Goal: Navigation & Orientation: Find specific page/section

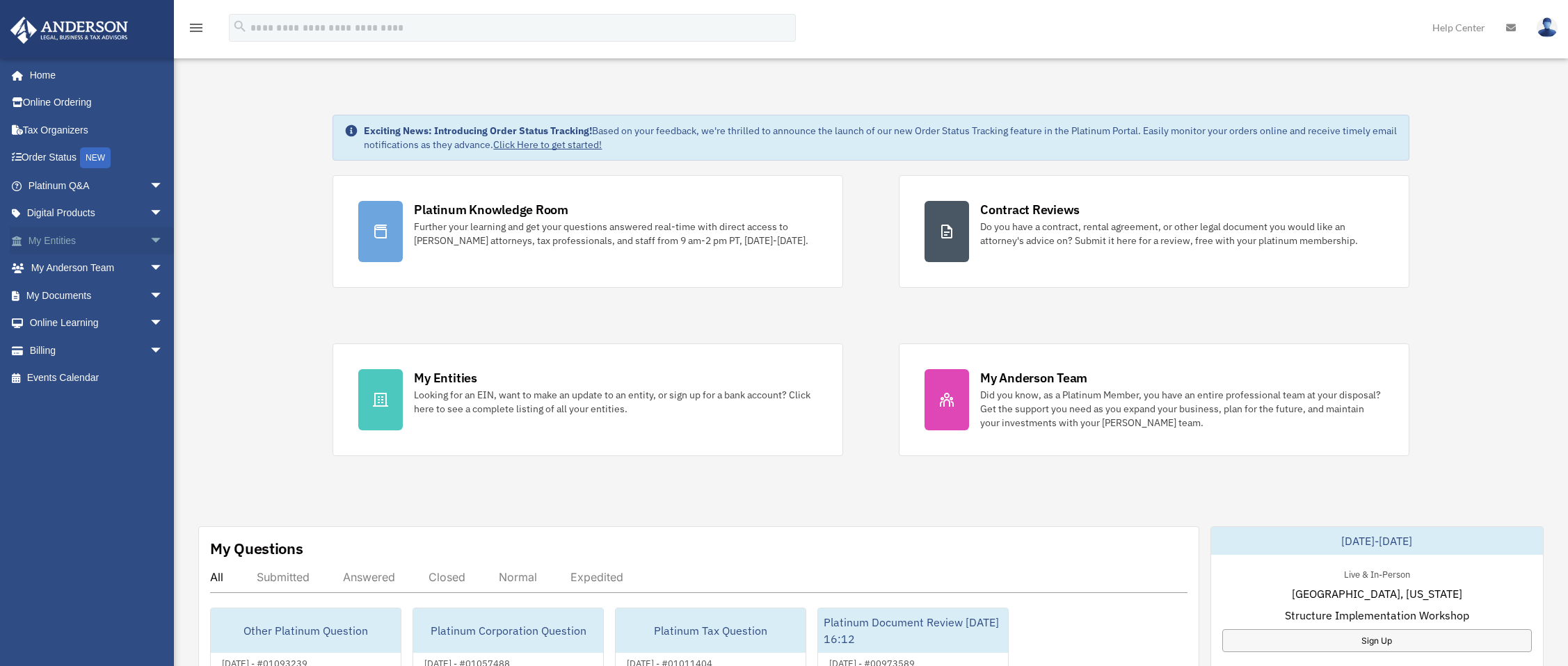
click at [69, 241] on link "My Entities arrow_drop_down" at bounding box center [97, 240] width 175 height 28
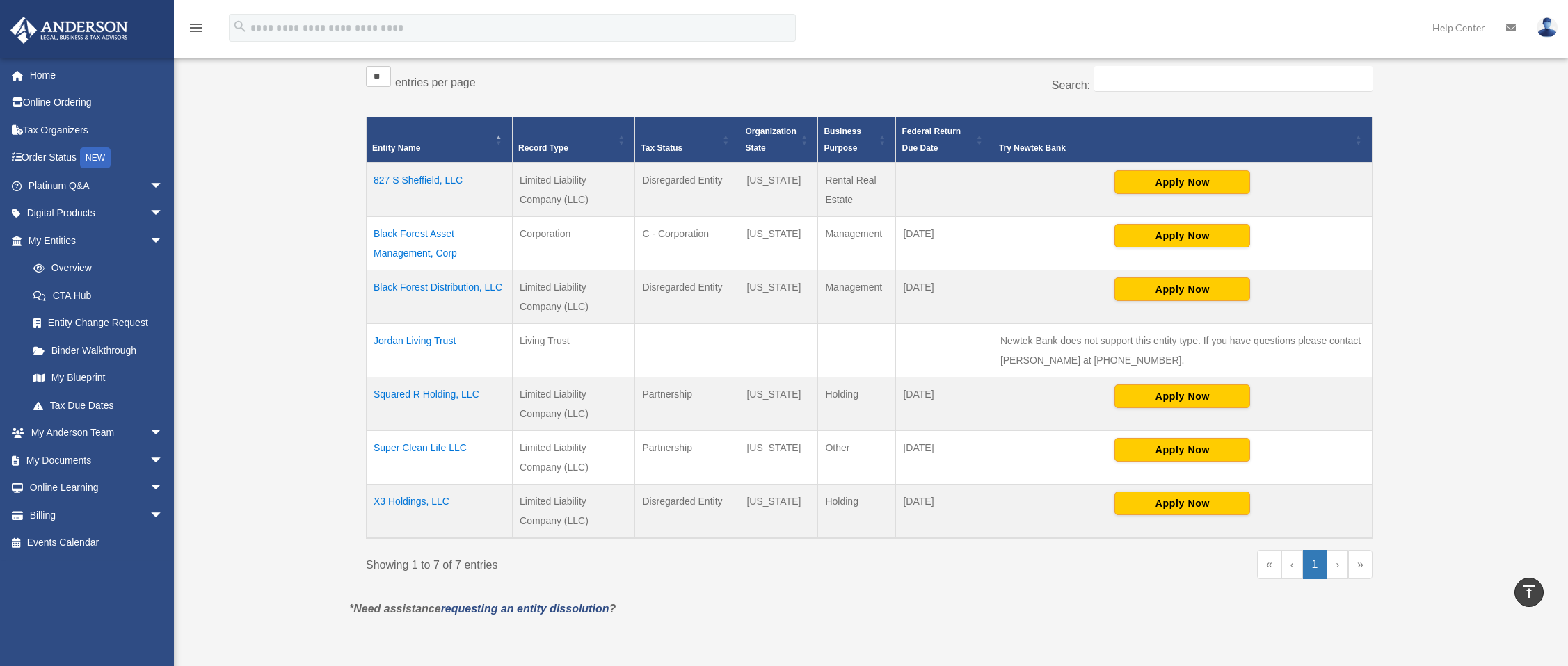
scroll to position [249, 0]
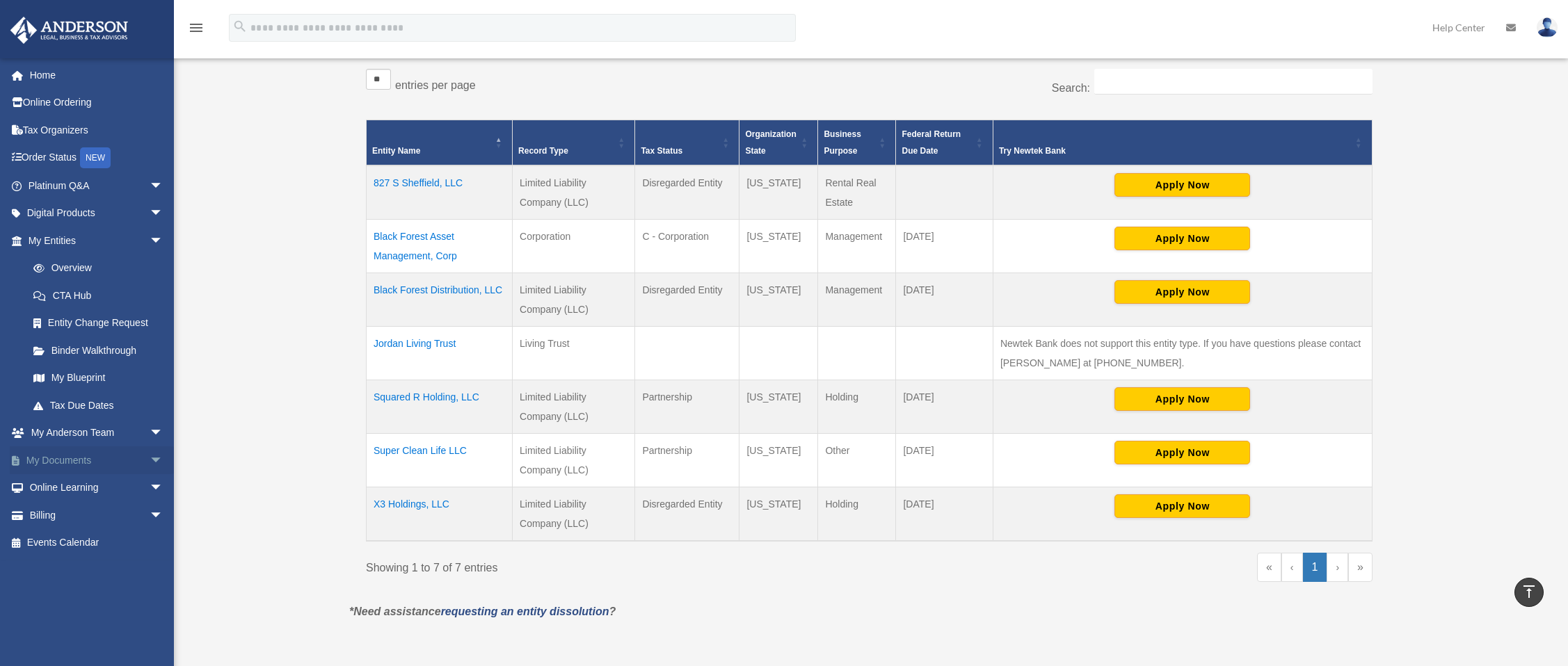
click at [89, 458] on link "My Documents arrow_drop_down" at bounding box center [97, 460] width 175 height 28
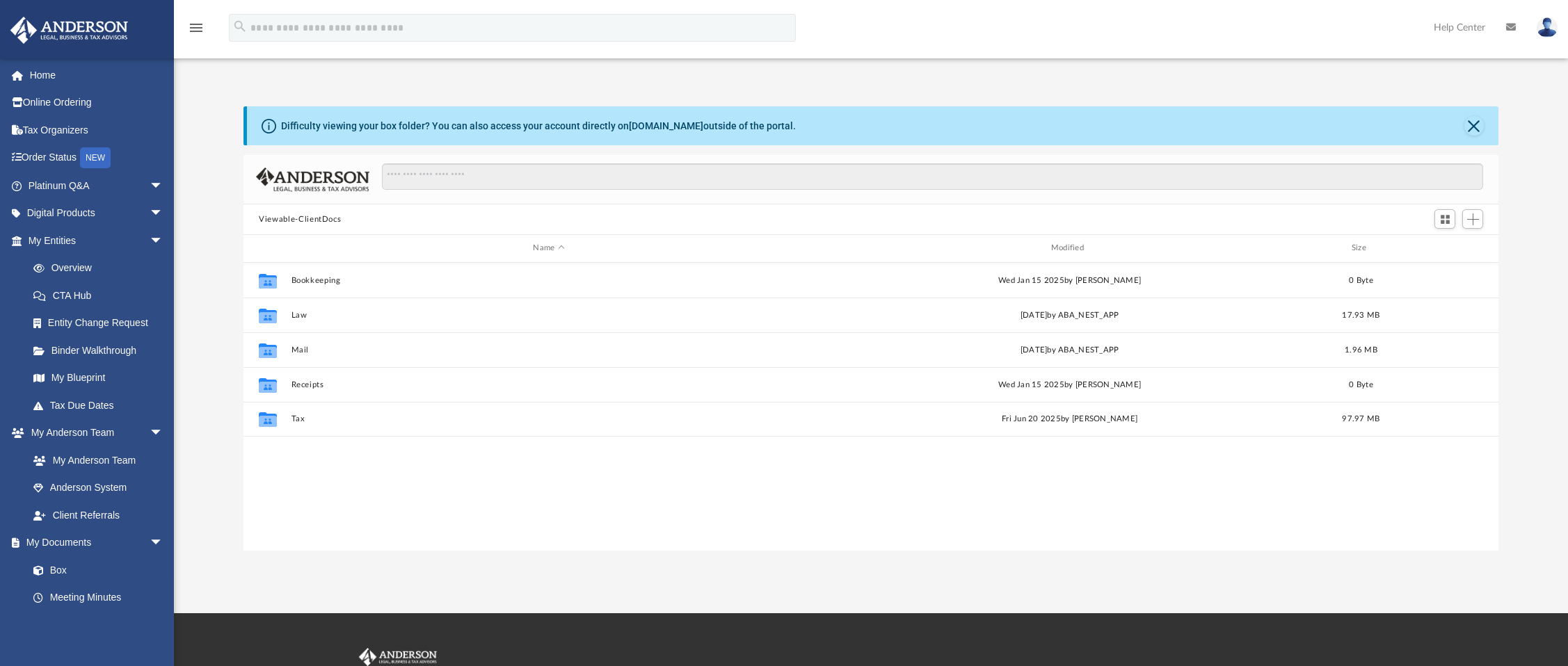
scroll to position [306, 1244]
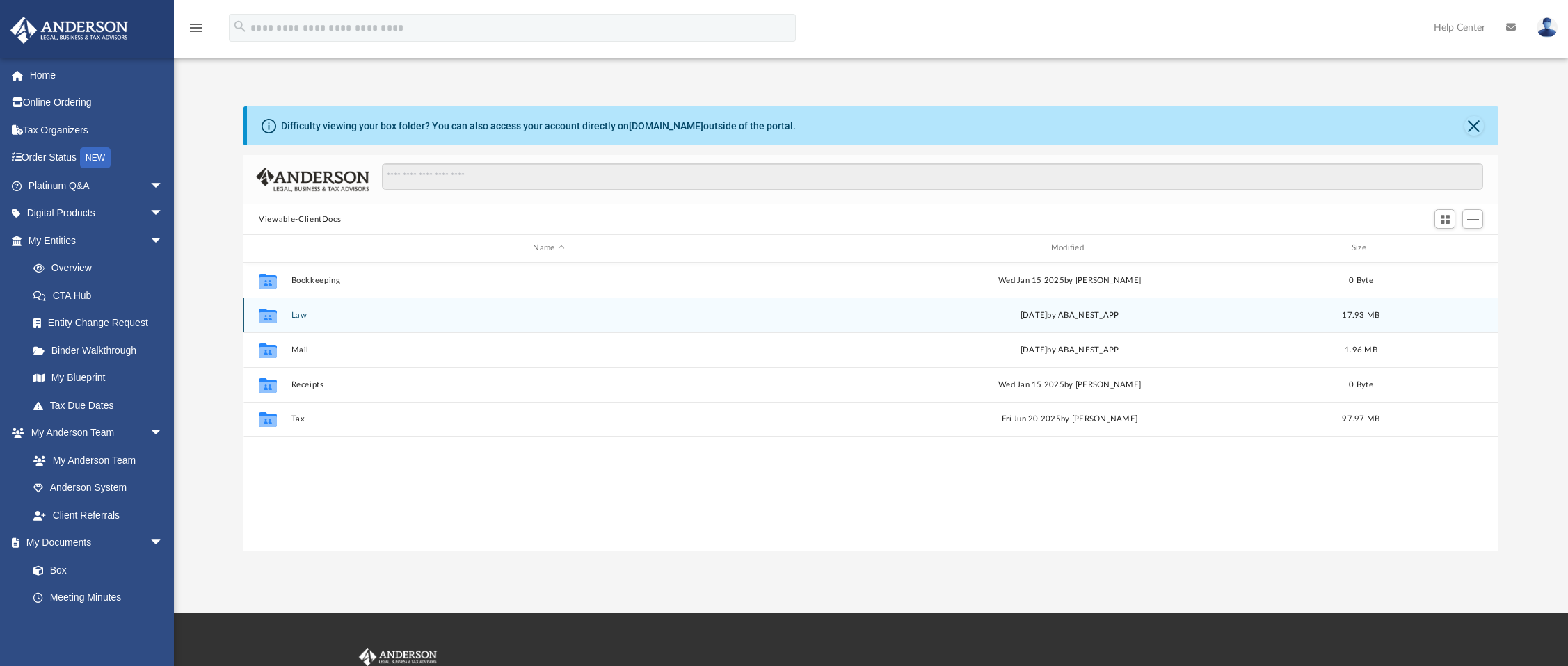
click at [317, 311] on button "Law" at bounding box center [549, 316] width 515 height 9
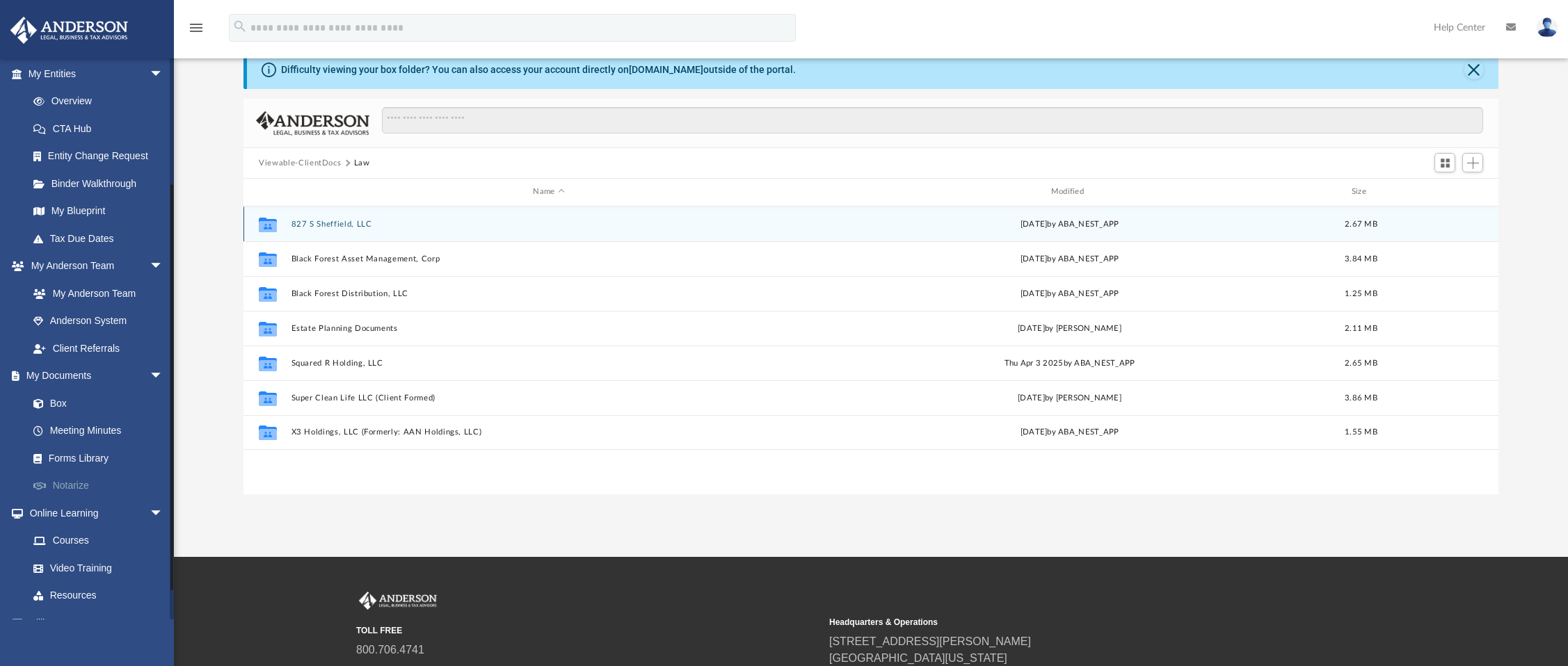
scroll to position [172, 0]
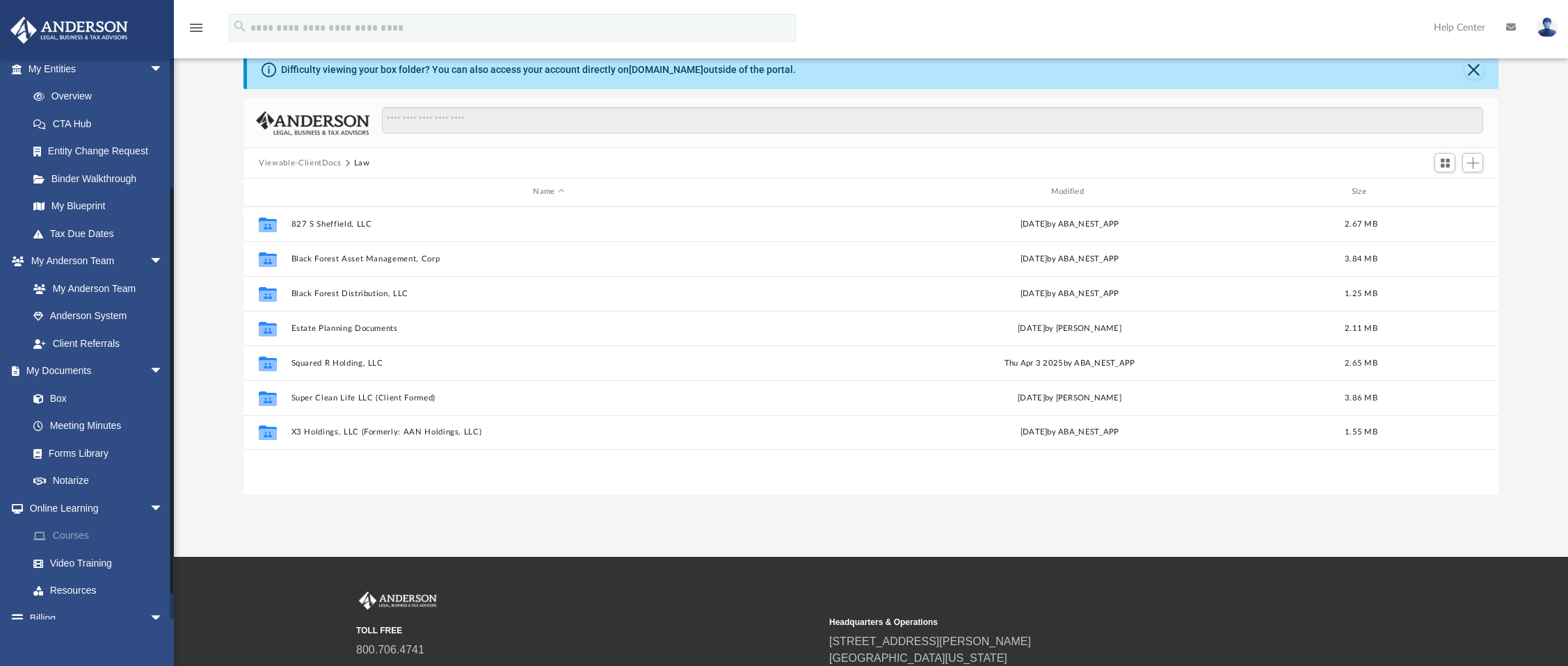
click at [91, 530] on link "Courses" at bounding box center [102, 536] width 165 height 28
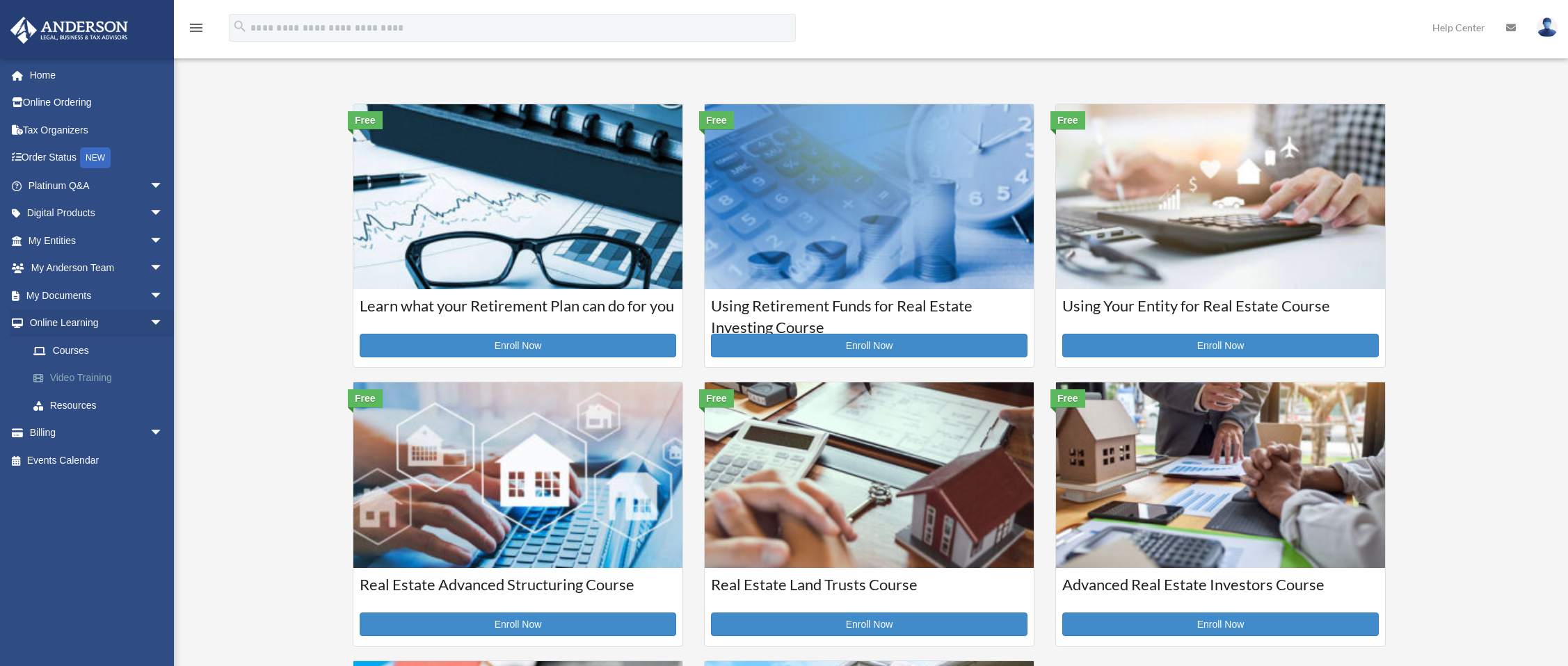
click at [83, 374] on link "Video Training" at bounding box center [102, 378] width 165 height 28
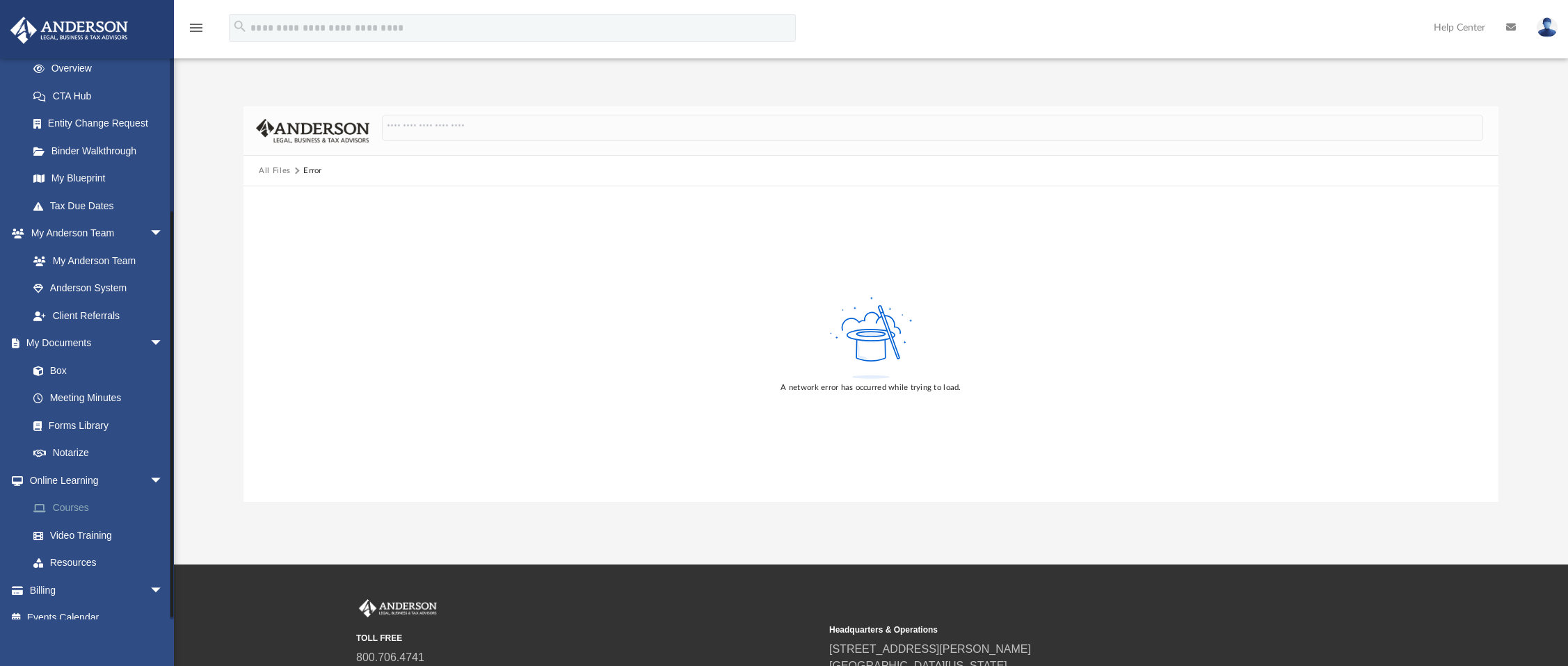
scroll to position [205, 0]
click at [100, 547] on link "Resources" at bounding box center [102, 557] width 165 height 28
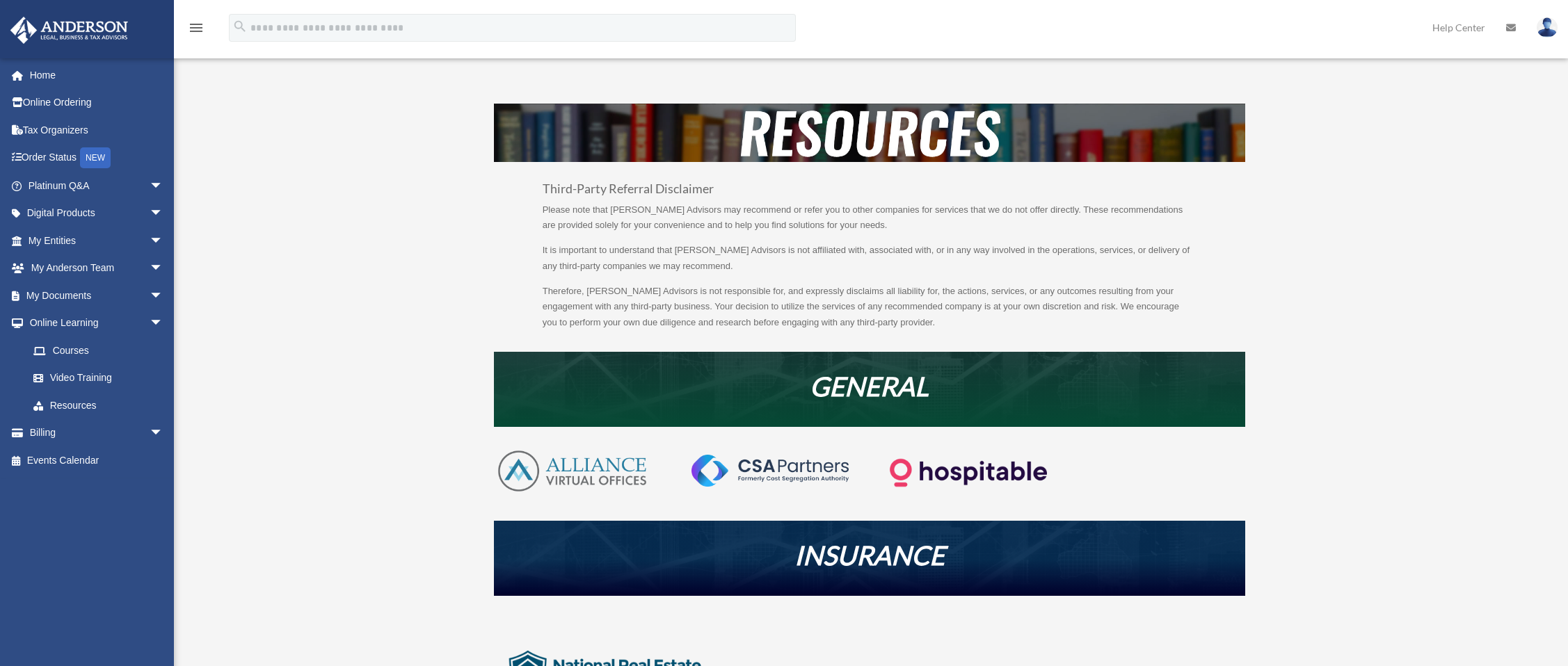
scroll to position [165, 0]
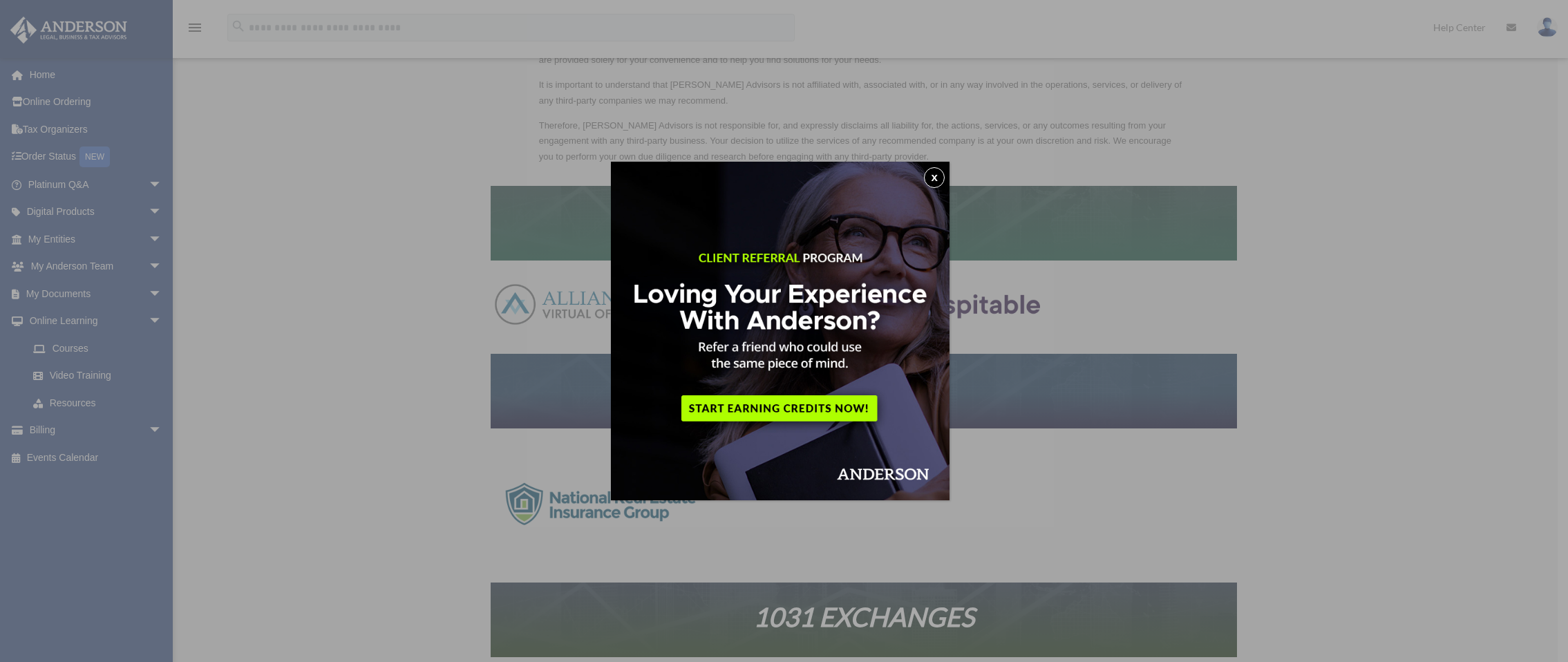
click at [940, 179] on button "x" at bounding box center [933, 177] width 21 height 21
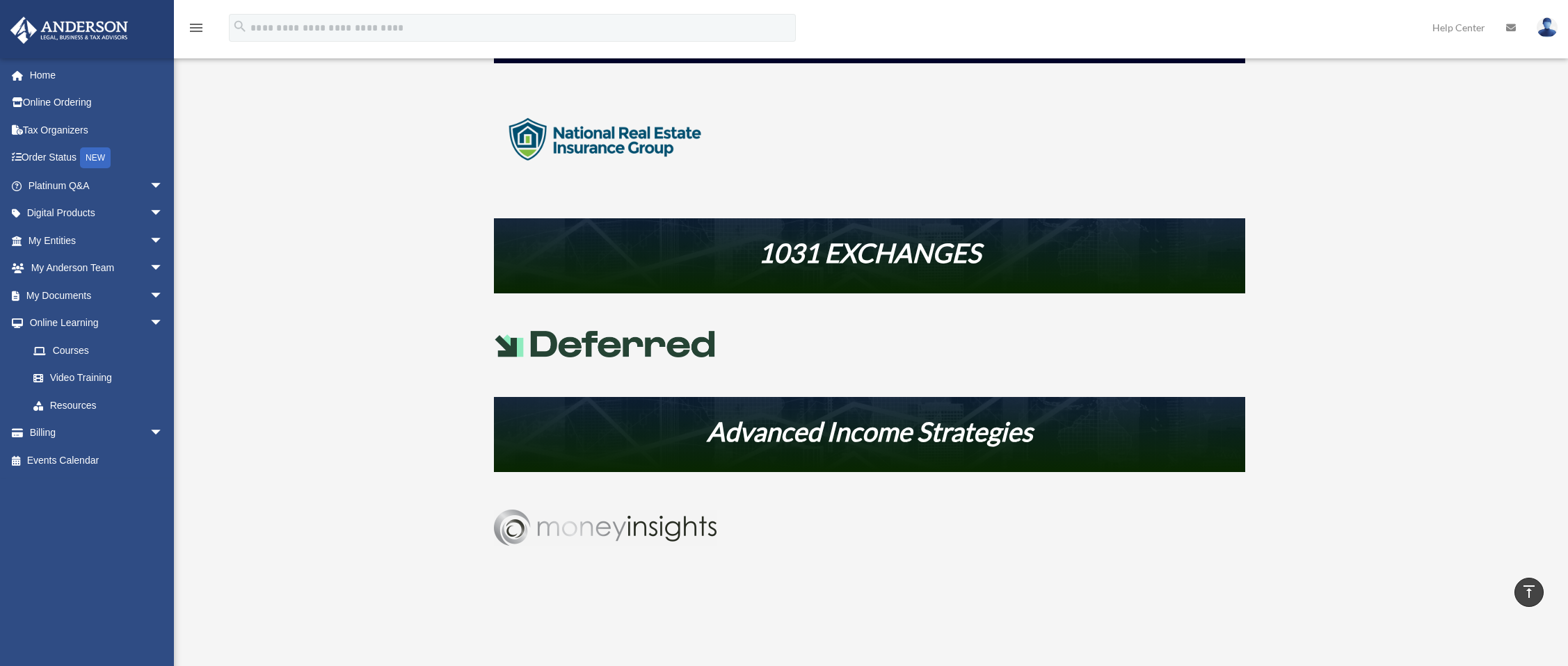
scroll to position [0, 0]
